Goal: Navigation & Orientation: Find specific page/section

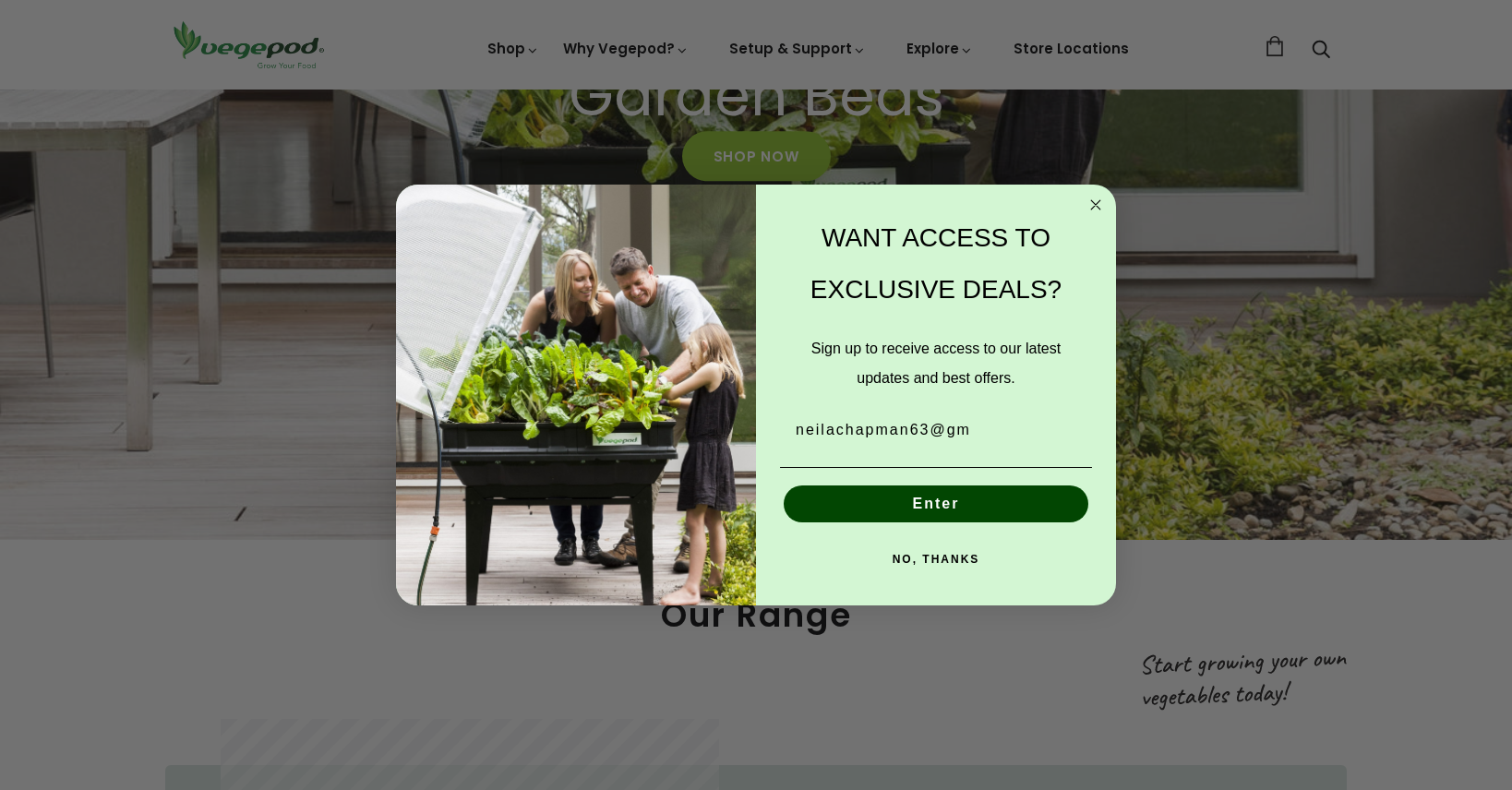
scroll to position [0, 726]
type input "neilachapman63@gmail.com"
click at [937, 503] on button "Enter" at bounding box center [935, 504] width 304 height 37
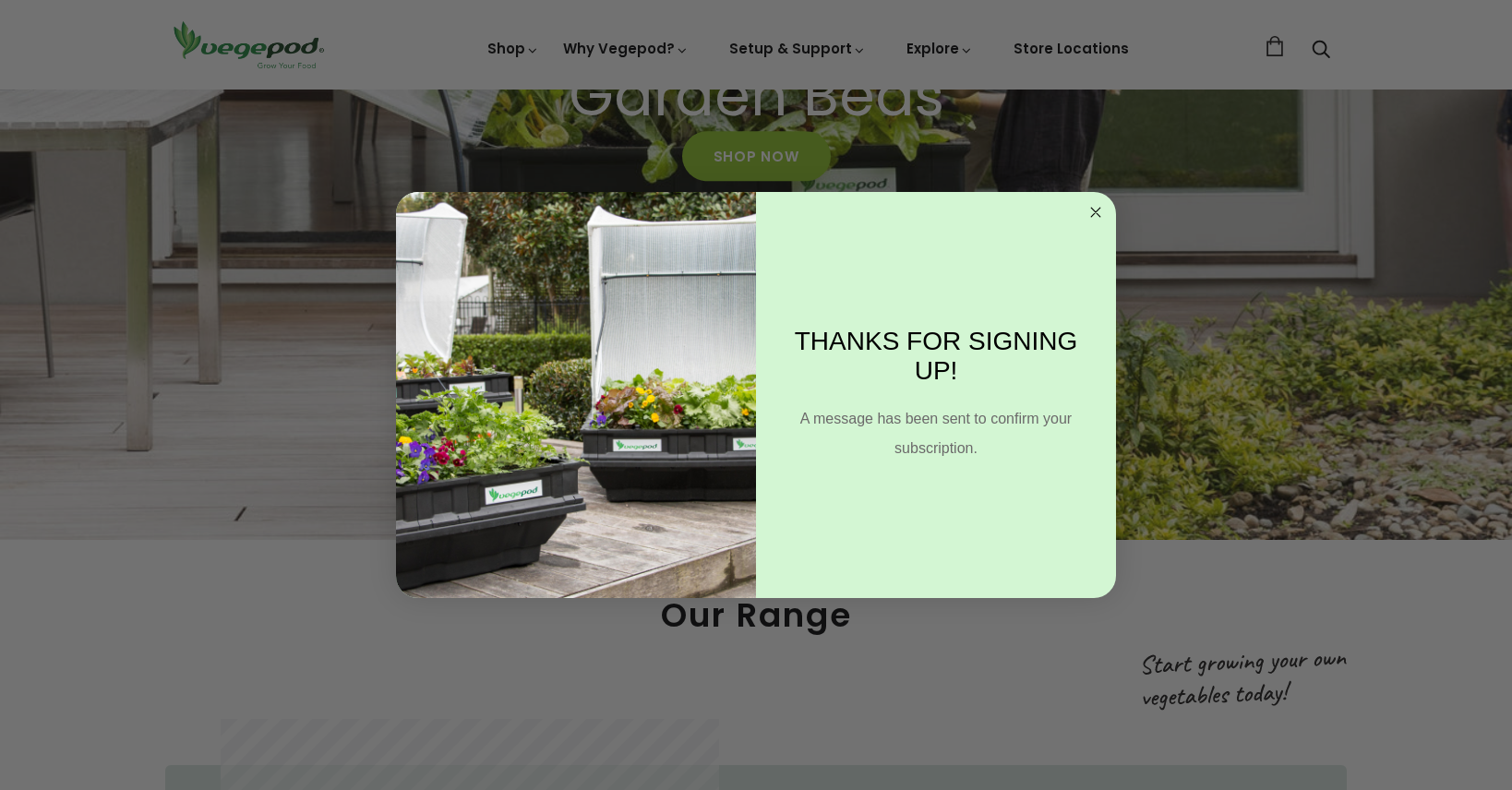
scroll to position [0, 1813]
click at [1100, 212] on circle "Close dialog" at bounding box center [1095, 212] width 22 height 22
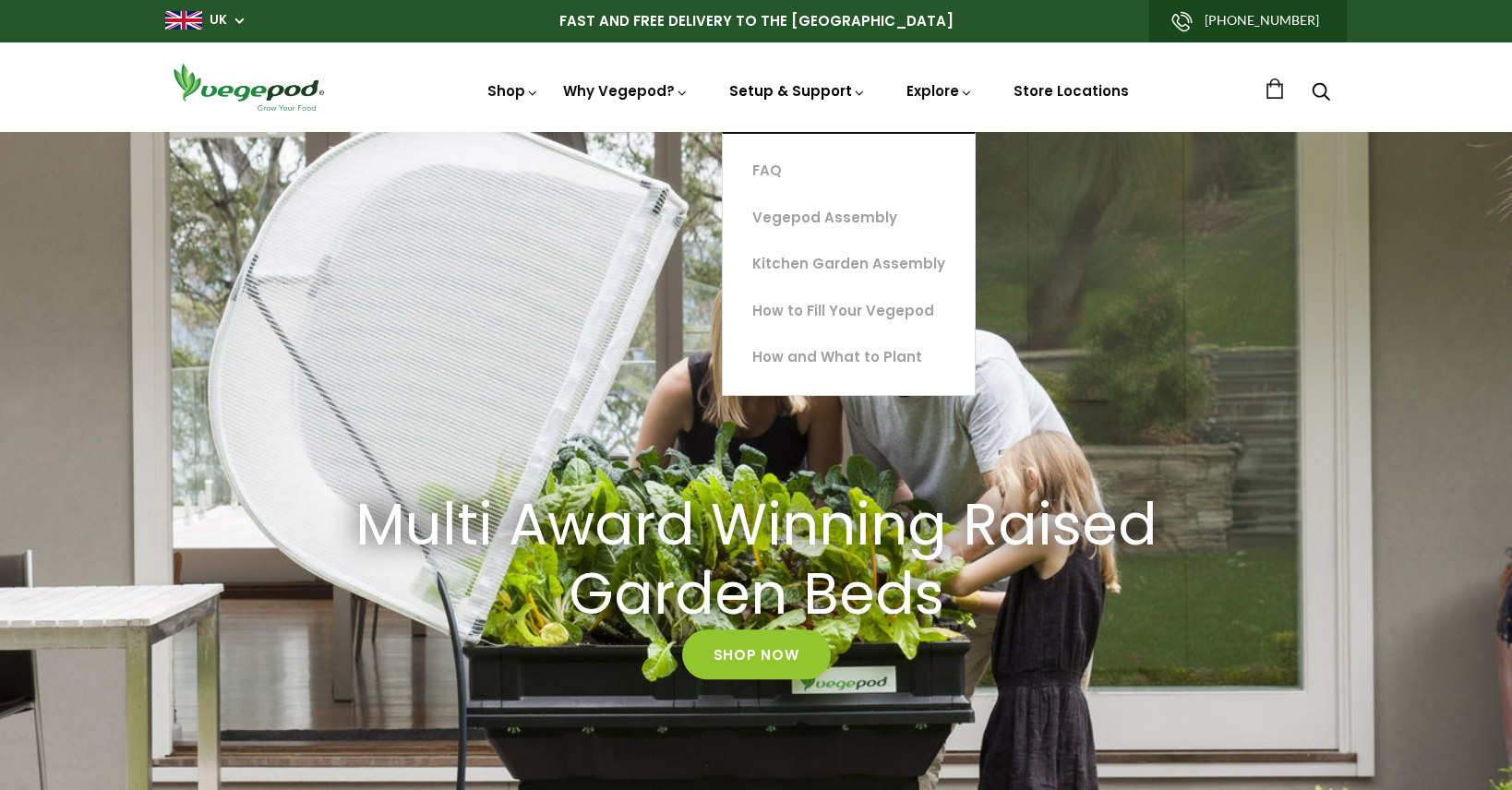
scroll to position [0, 2539]
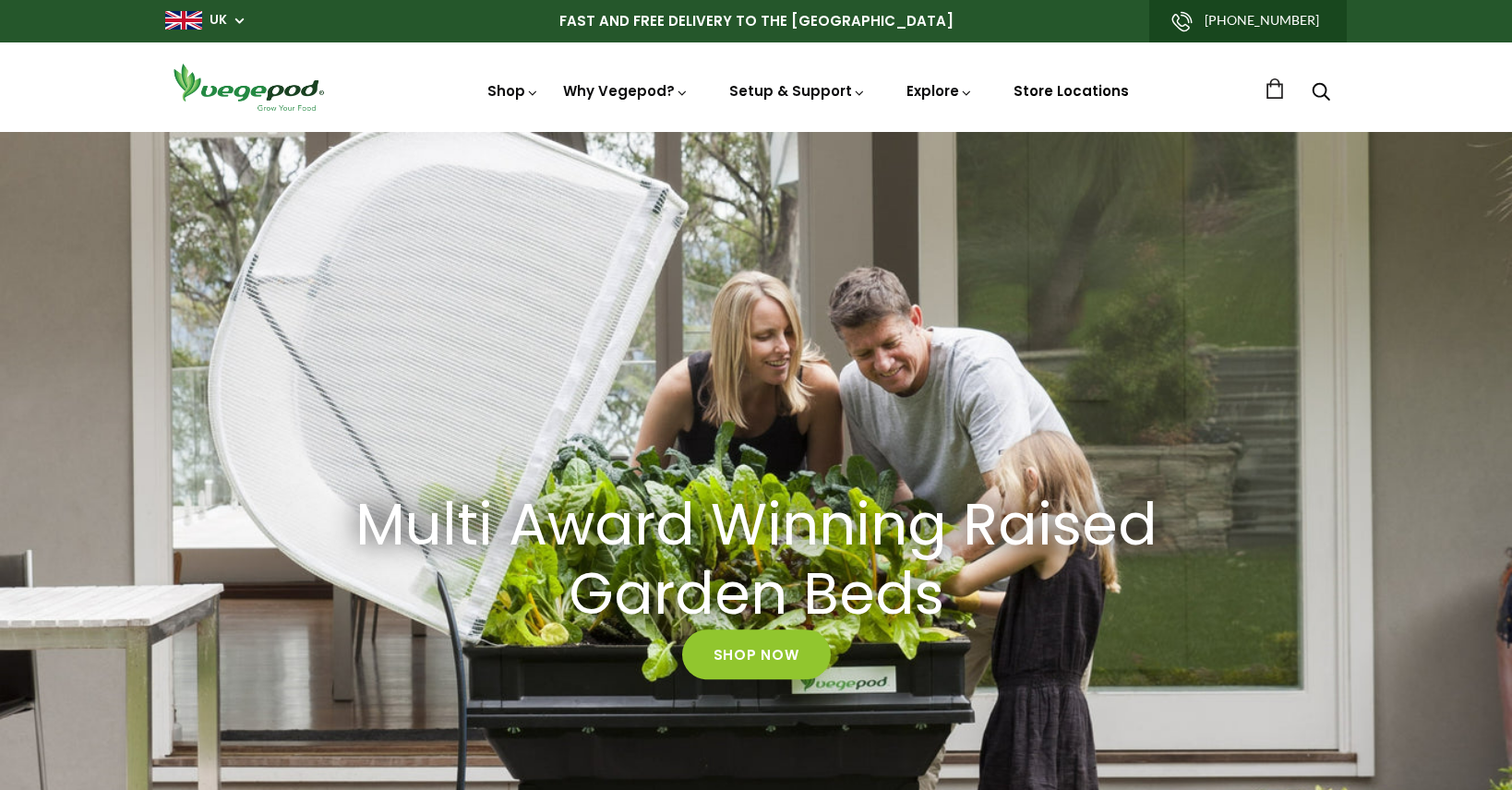
click at [1050, 91] on link "Store Locations" at bounding box center [1070, 91] width 115 height 20
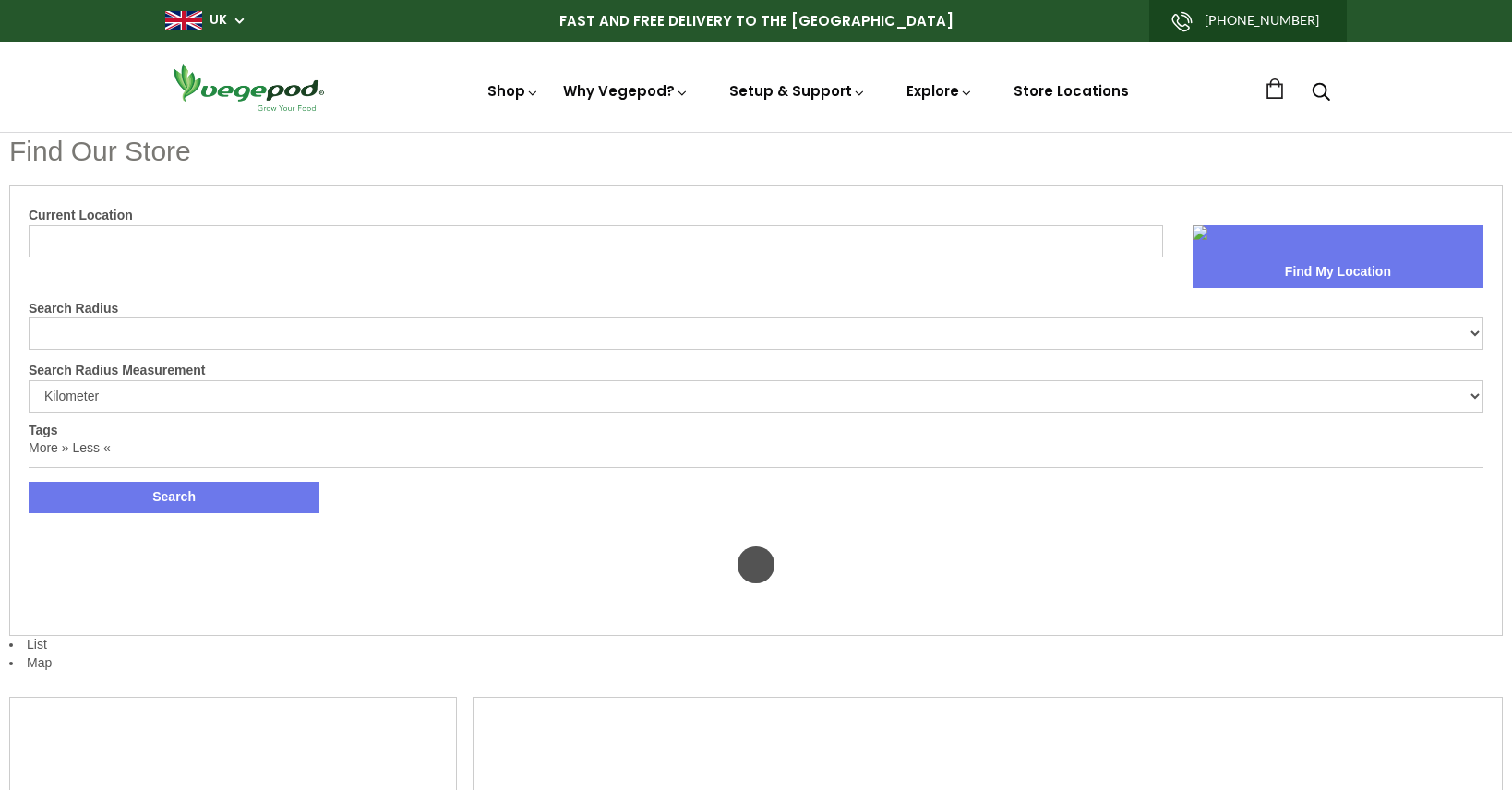
select select "m"
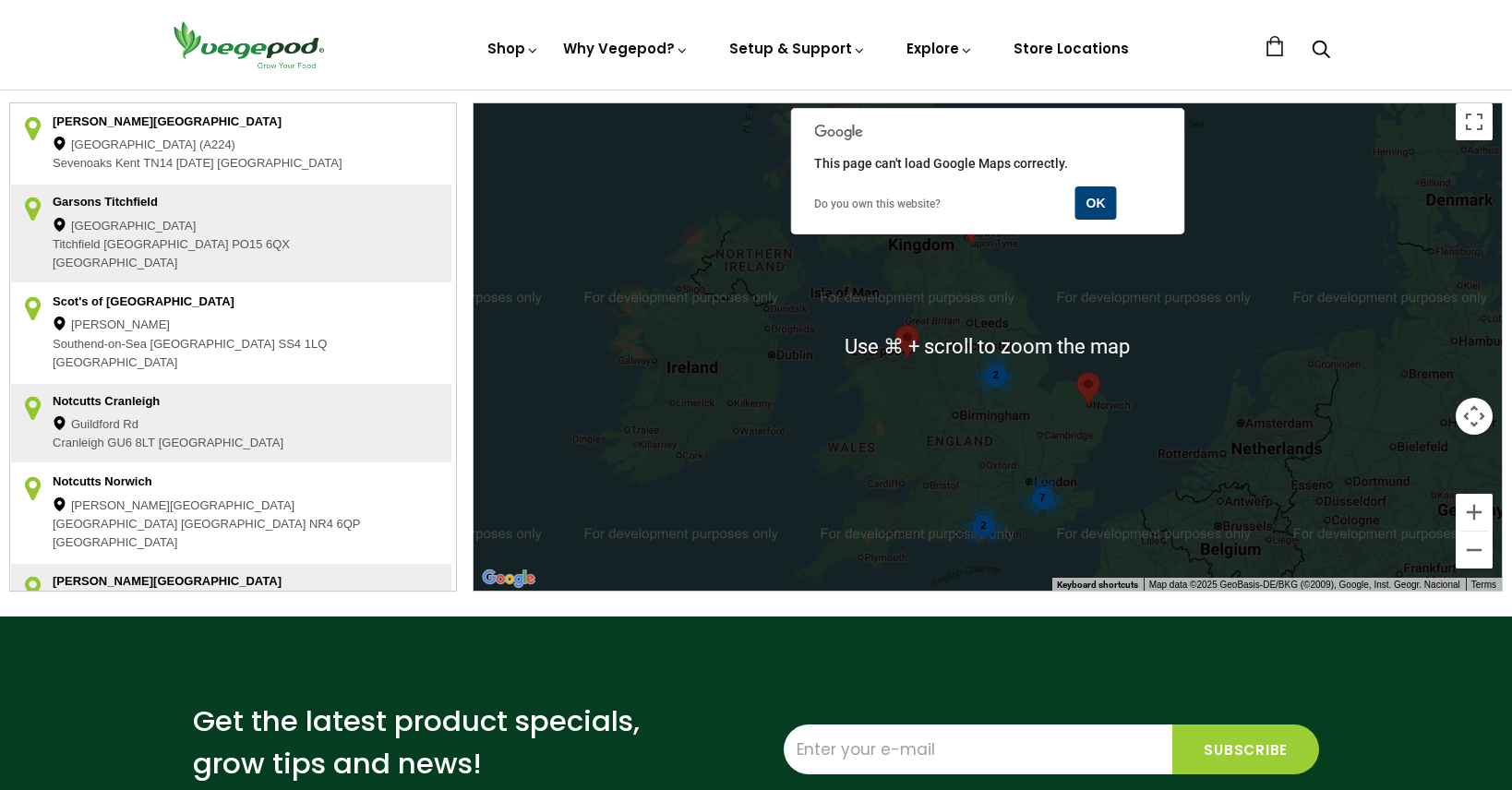
scroll to position [515, 0]
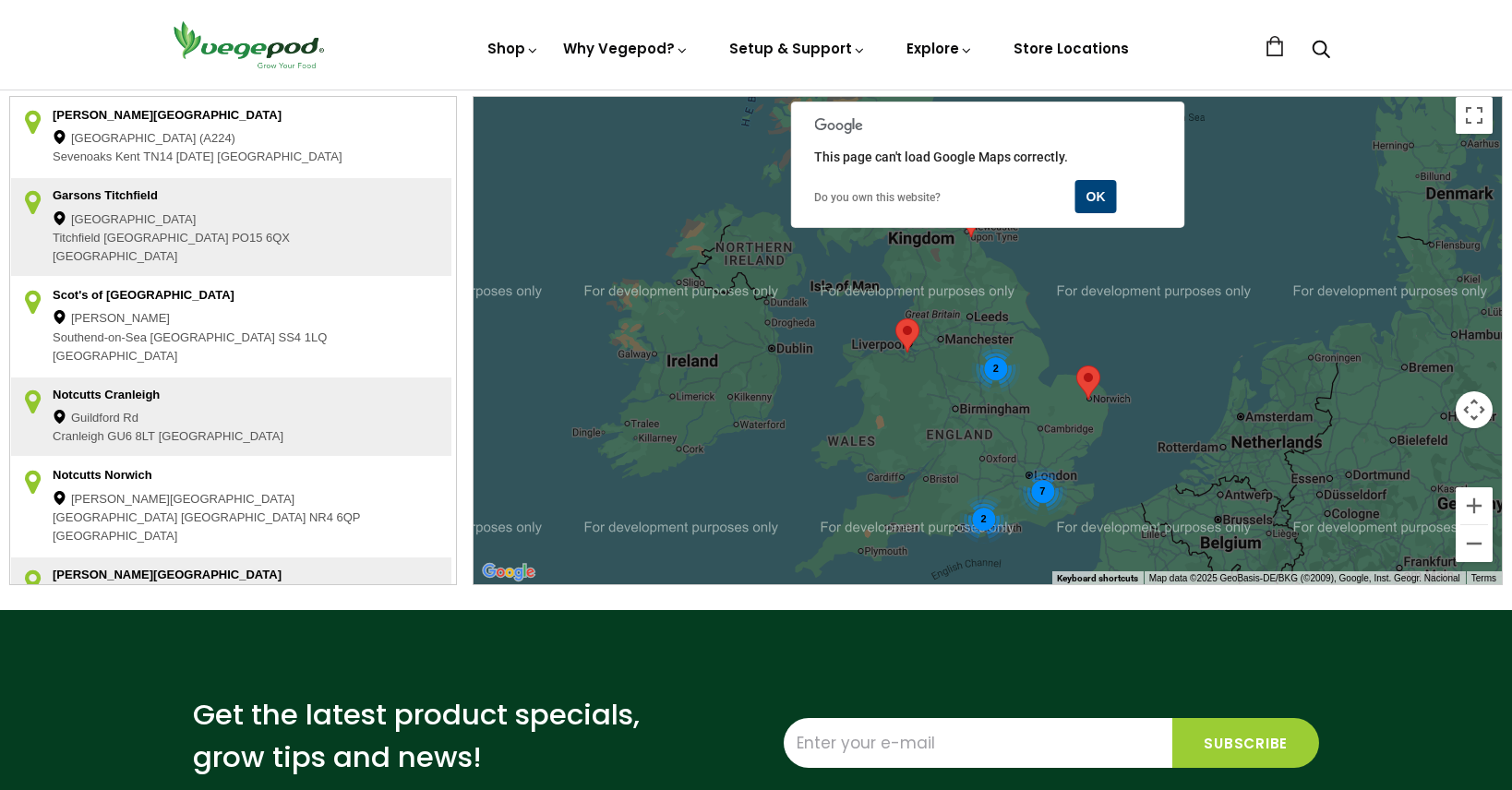
click at [396, 277] on li "Scot's of [GEOGRAPHIC_DATA] [PERSON_NAME] [STREET_ADDRESS] Ph: [PHONE_NUMBER] s…" at bounding box center [231, 327] width 442 height 99
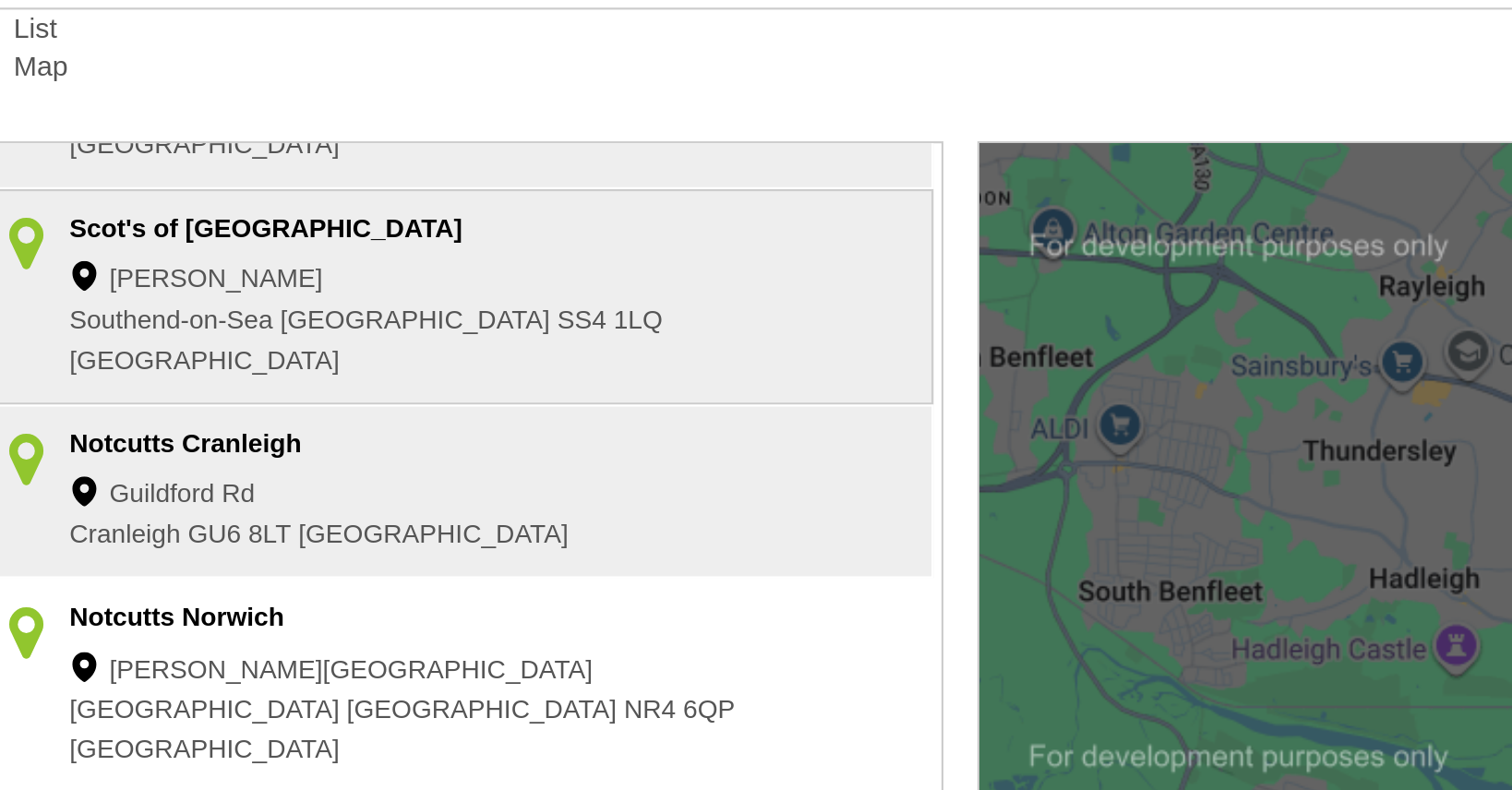
scroll to position [153, 0]
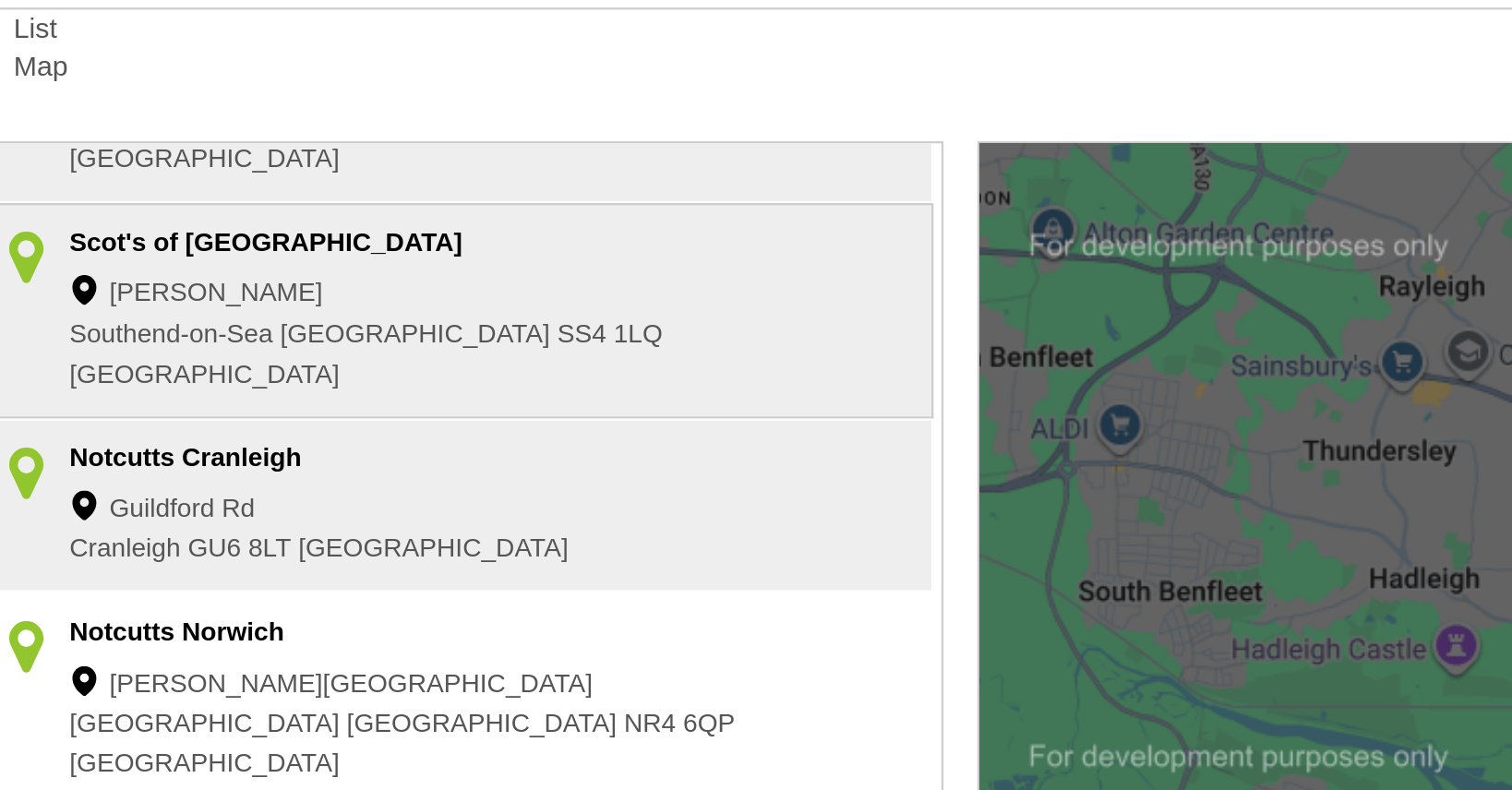
click at [80, 231] on div "Notcutts Cranleigh" at bounding box center [210, 241] width 315 height 19
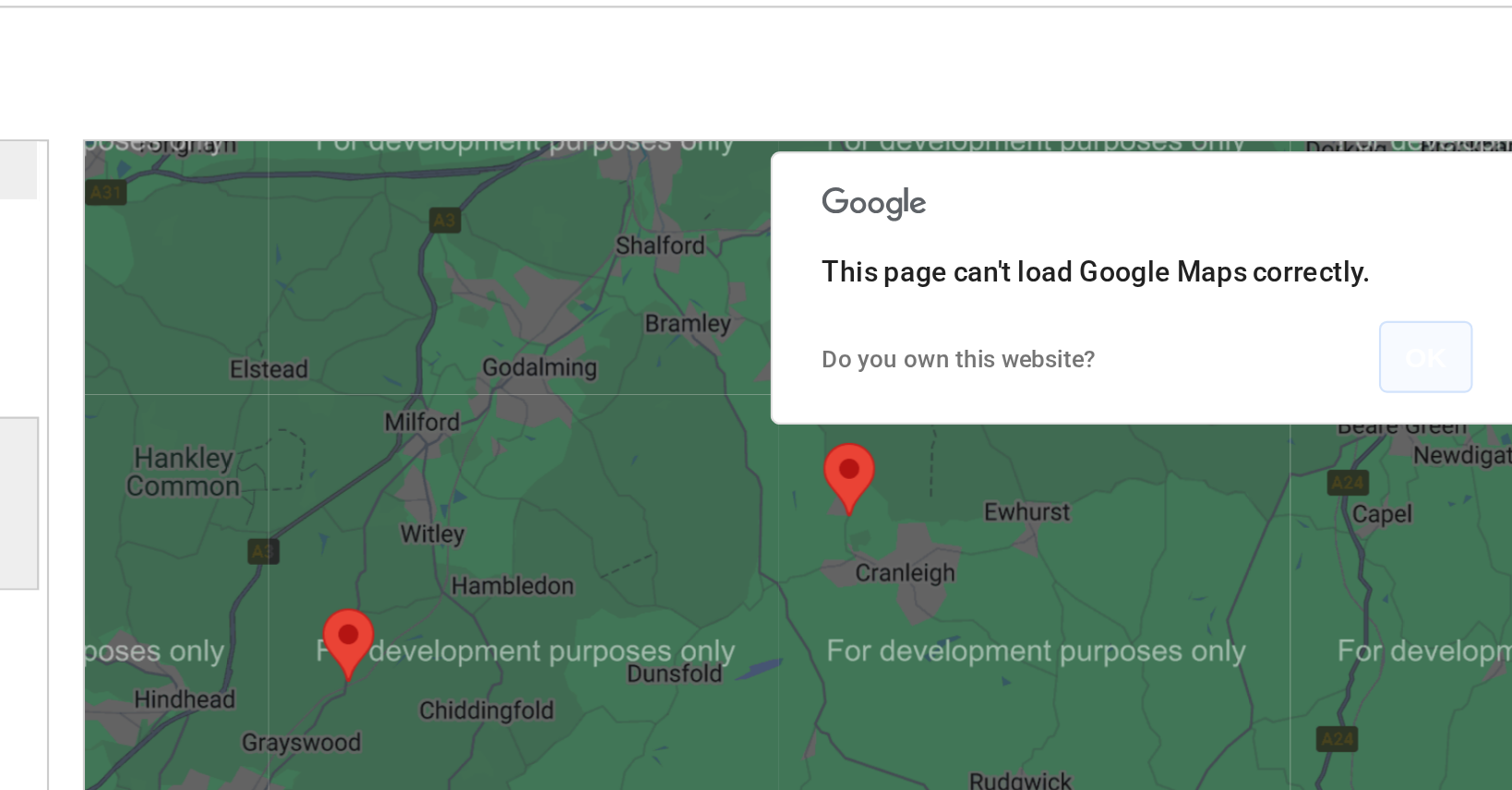
click at [1073, 457] on button "OK" at bounding box center [1094, 473] width 43 height 33
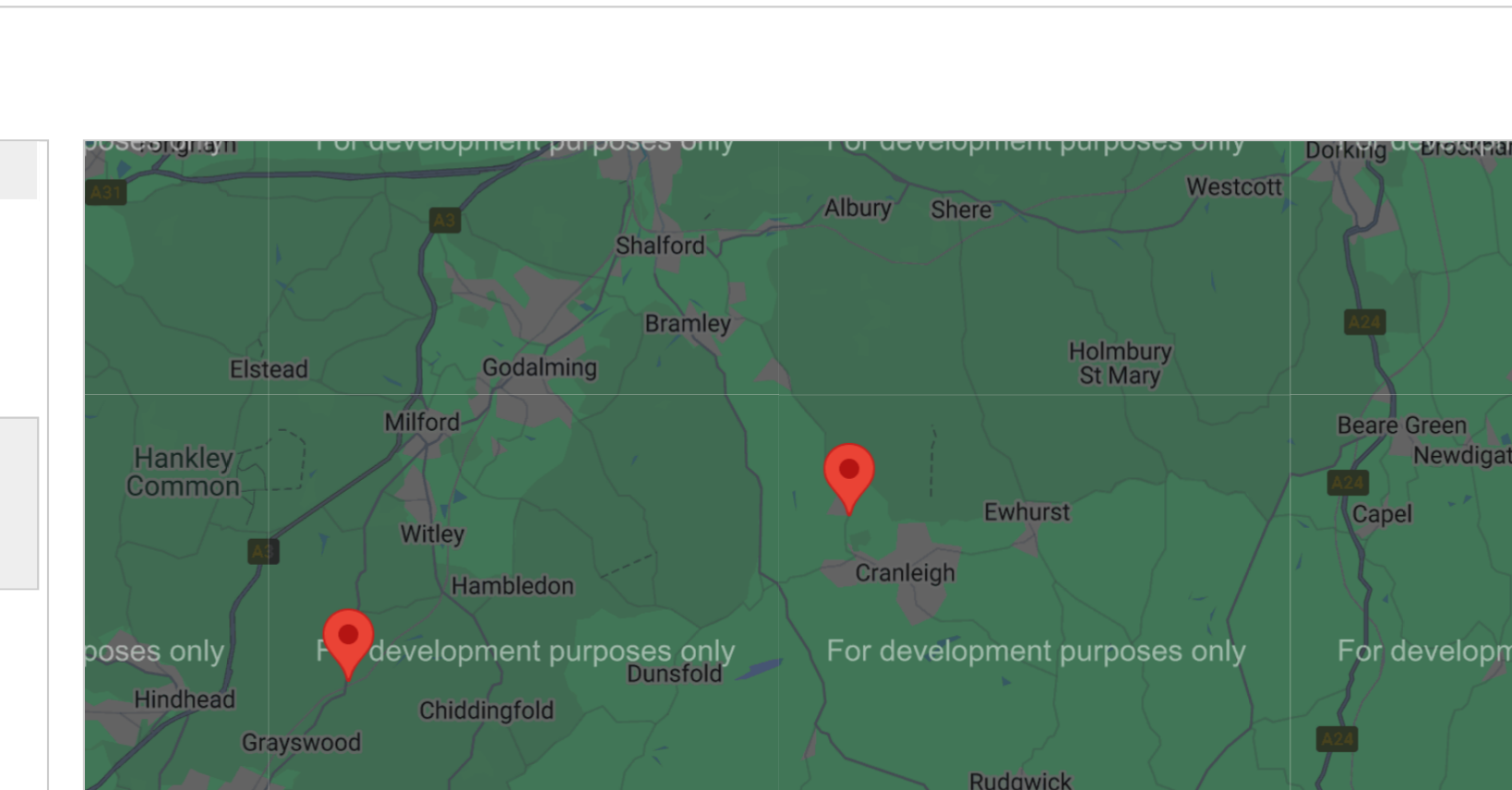
scroll to position [297, 0]
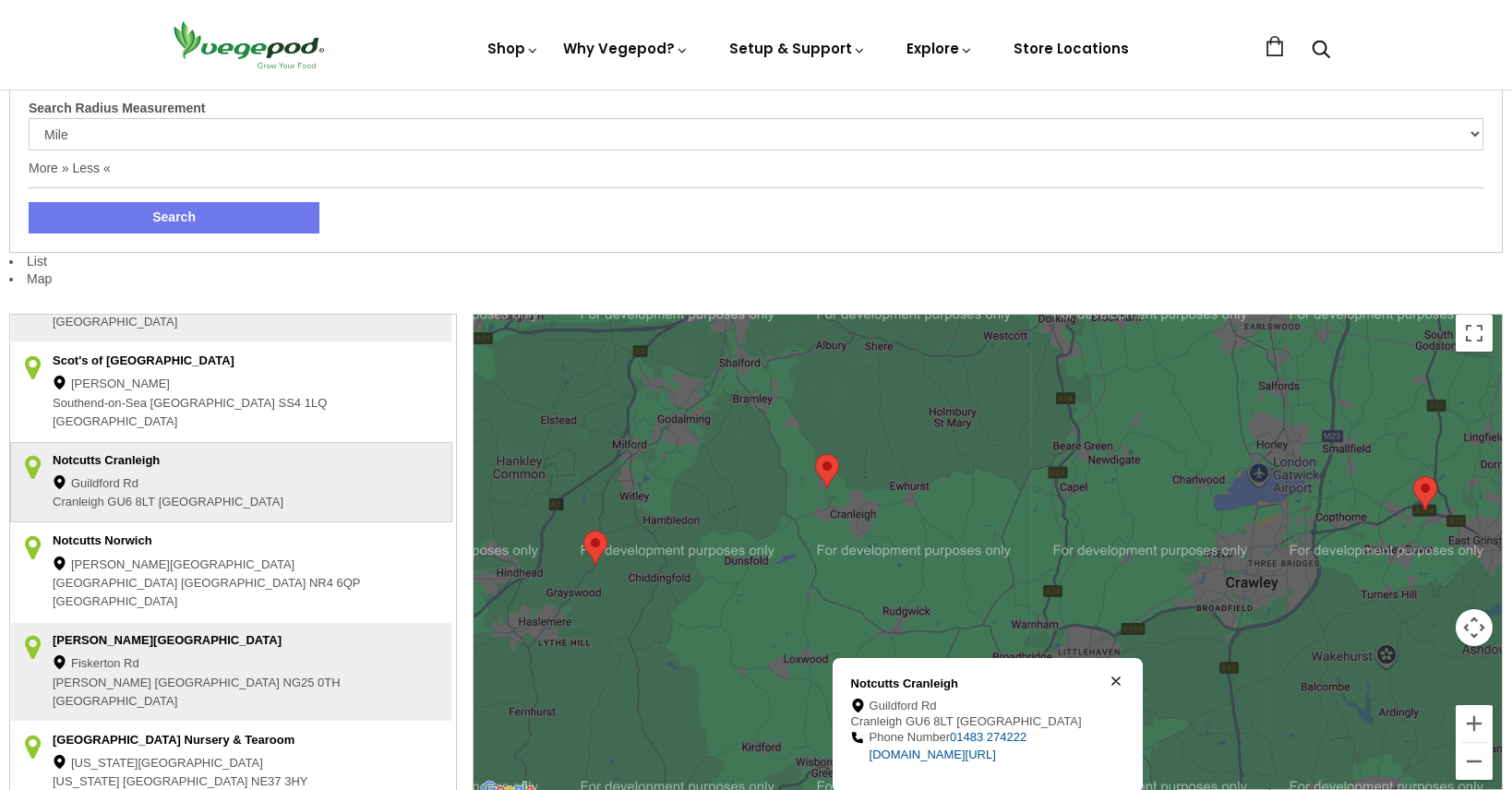
click at [838, 475] on img at bounding box center [827, 471] width 24 height 34
click at [583, 531] on area at bounding box center [583, 531] width 0 height 0
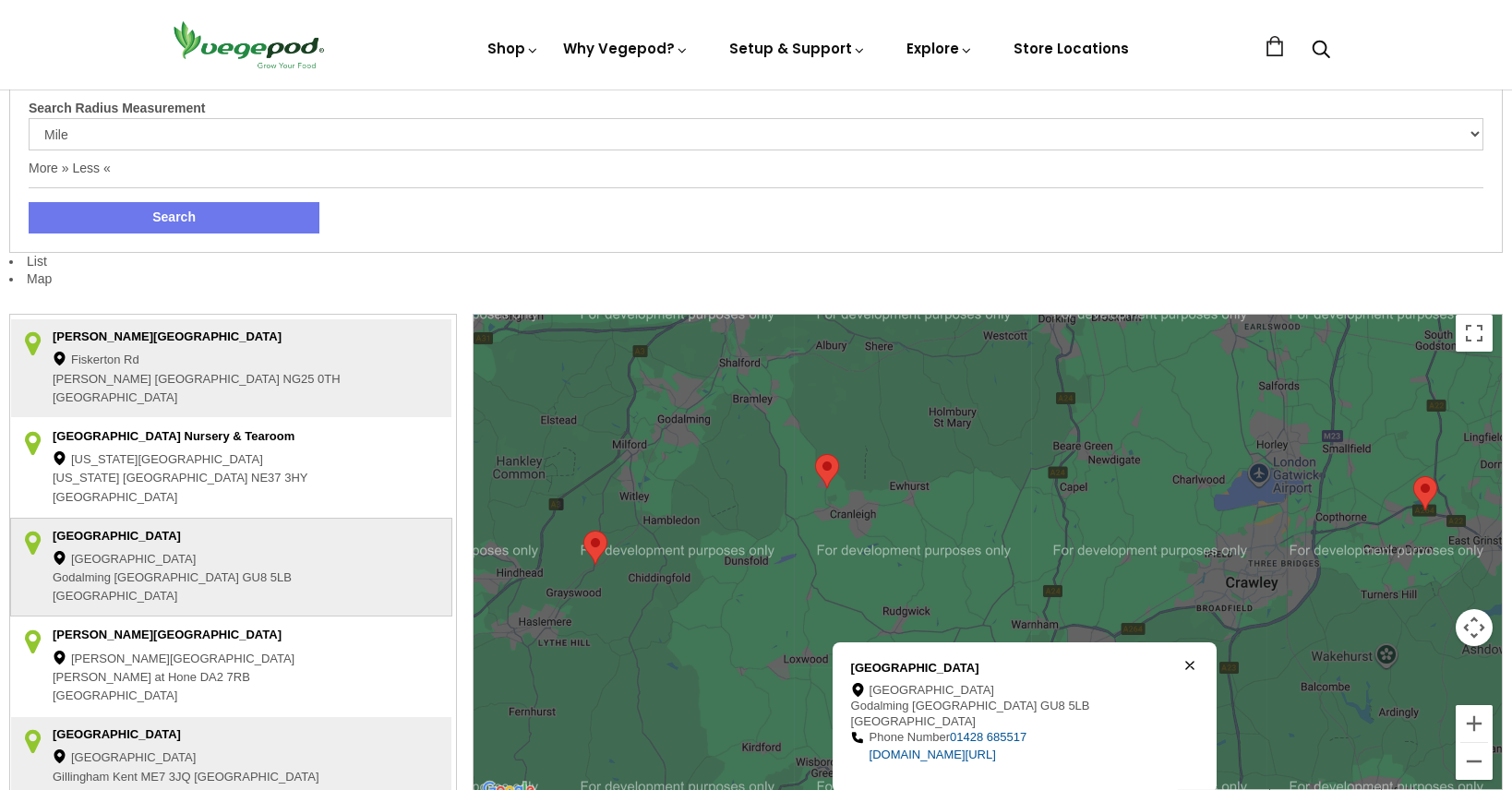
scroll to position [563, 0]
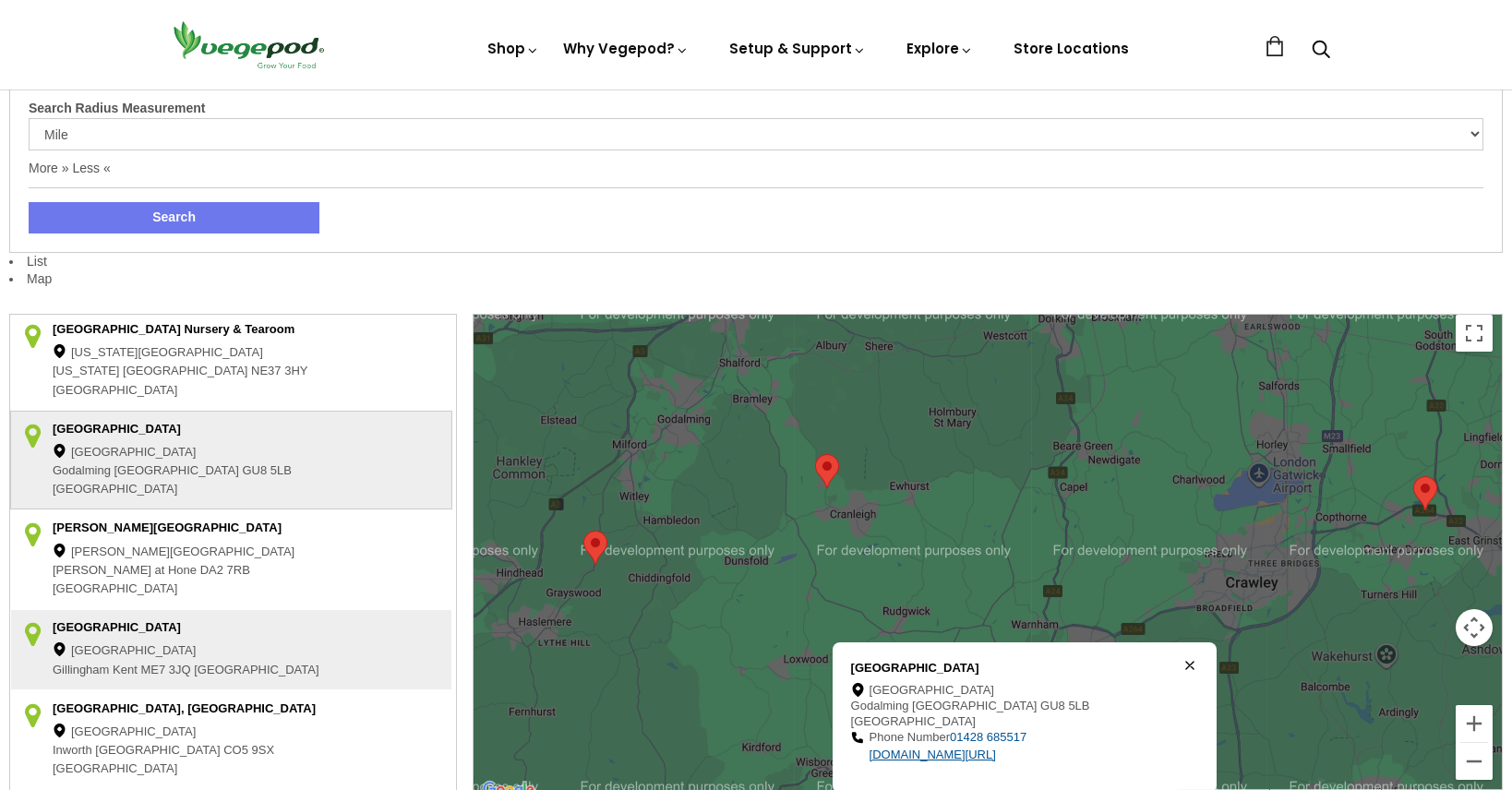
click at [929, 750] on link "[DOMAIN_NAME][URL]" at bounding box center [932, 754] width 126 height 14
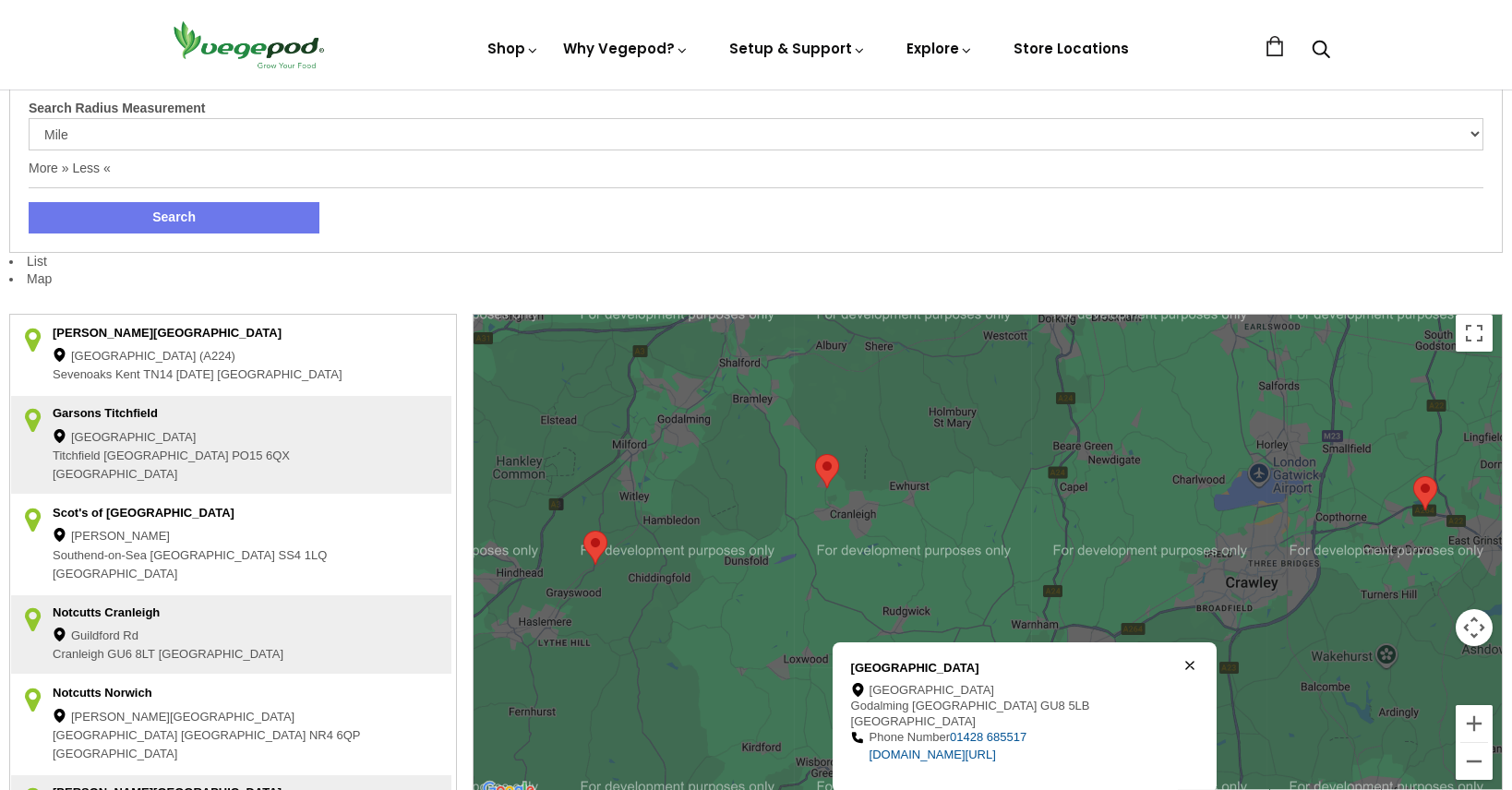
scroll to position [0, 0]
click at [66, 352] on div "[GEOGRAPHIC_DATA] (A224)" at bounding box center [210, 358] width 315 height 19
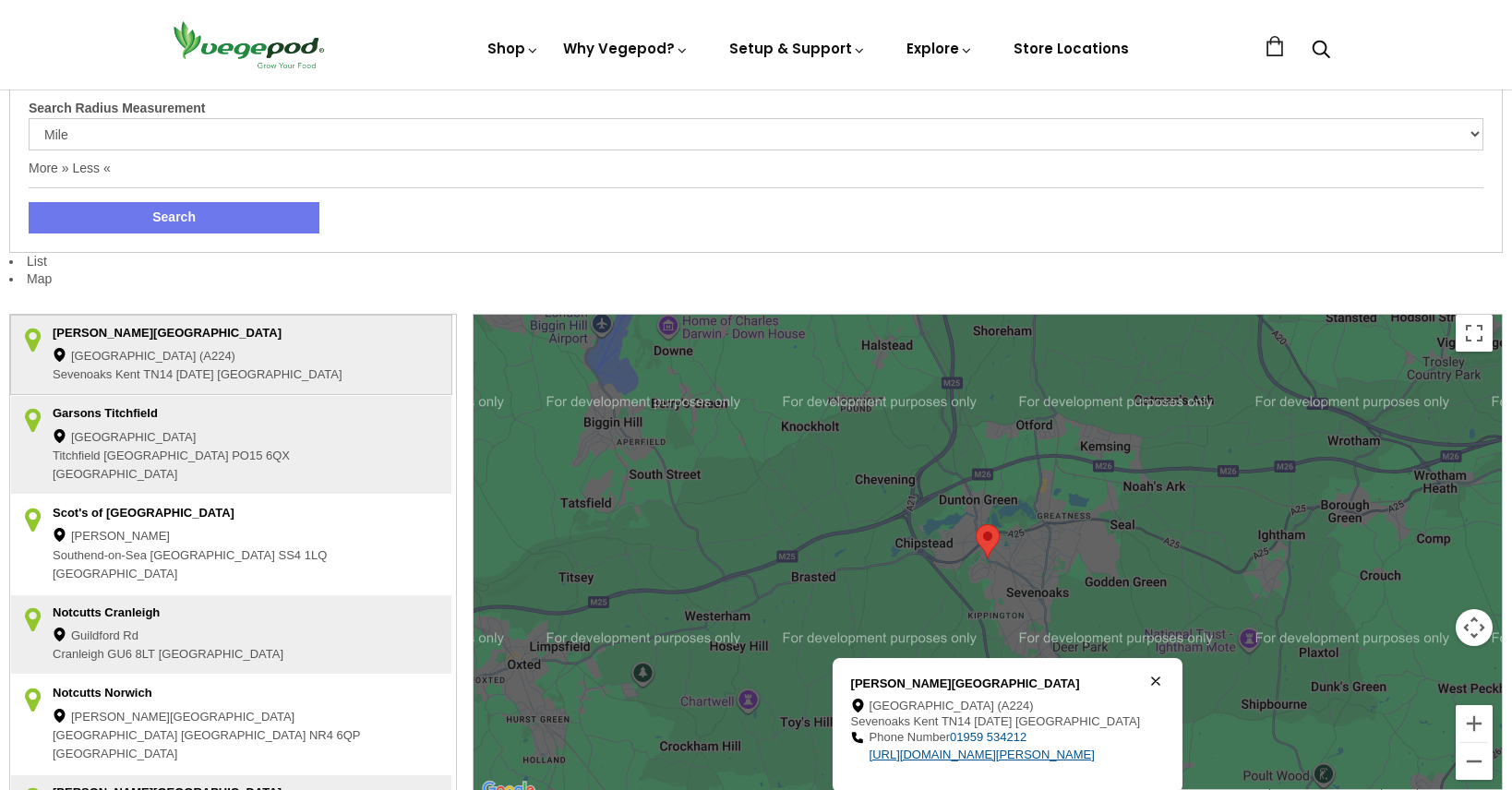
click at [950, 751] on link "[URL][DOMAIN_NAME][PERSON_NAME]" at bounding box center [982, 754] width 226 height 14
